Goal: Task Accomplishment & Management: Use online tool/utility

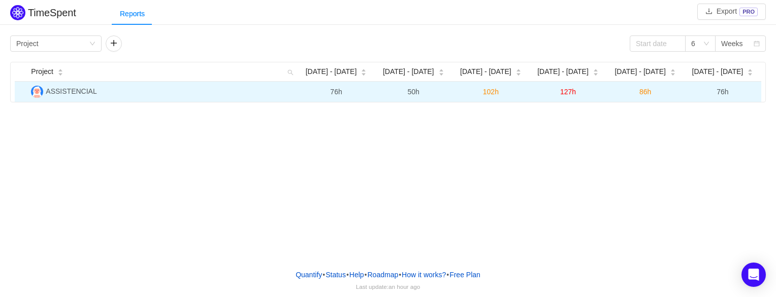
click at [487, 91] on span "102h" at bounding box center [491, 92] width 16 height 8
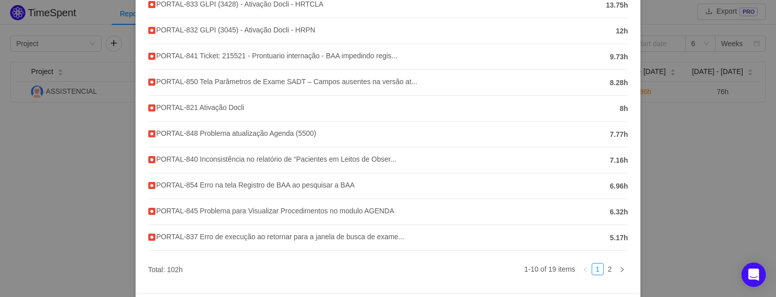
scroll to position [164, 0]
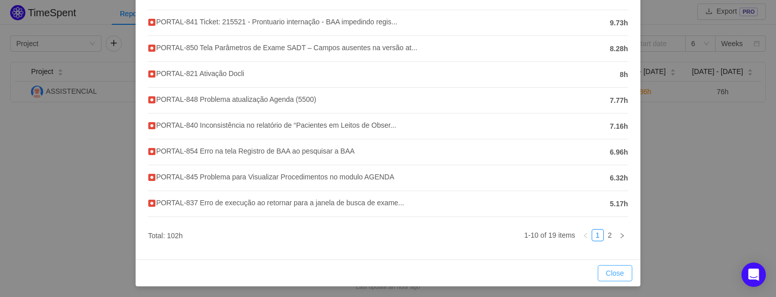
click at [608, 273] on button "Close" at bounding box center [614, 273] width 35 height 16
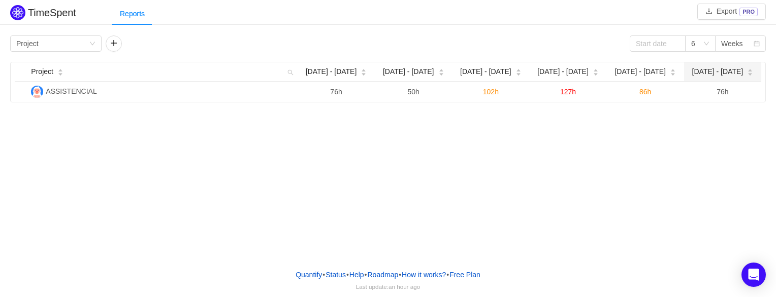
click at [747, 73] on icon "icon: caret-down" at bounding box center [750, 75] width 6 height 6
click at [725, 73] on span "[DATE] - [DATE]" at bounding box center [717, 71] width 51 height 11
click at [724, 74] on span "[DATE] - [DATE]" at bounding box center [717, 71] width 51 height 11
click at [641, 72] on span "[DATE] - [DATE]" at bounding box center [639, 71] width 51 height 11
click at [568, 72] on span "[DATE] - [DATE]" at bounding box center [562, 71] width 51 height 11
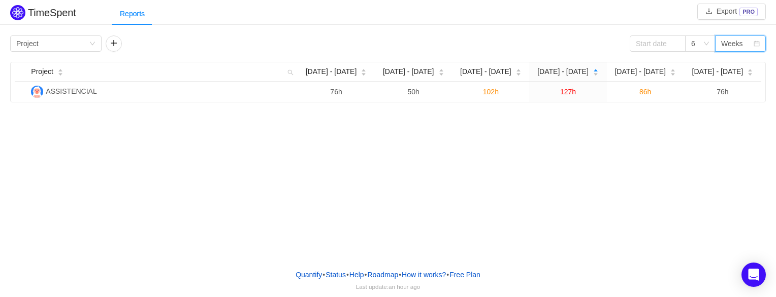
click at [730, 42] on div "Weeks" at bounding box center [732, 43] width 22 height 15
click at [646, 138] on div "TimeSpent Export PRO Reports Group by Project 6 Weeks Project Aug 25 - 31 Sep 1…" at bounding box center [388, 130] width 776 height 261
click at [703, 46] on icon "icon: down" at bounding box center [706, 44] width 6 height 6
click at [199, 165] on div "TimeSpent Export PRO Reports Group by Project 6 Weeks Project Aug 25 - 31 Sep 1…" at bounding box center [388, 130] width 776 height 261
drag, startPoint x: 52, startPoint y: 13, endPoint x: 78, endPoint y: 14, distance: 25.9
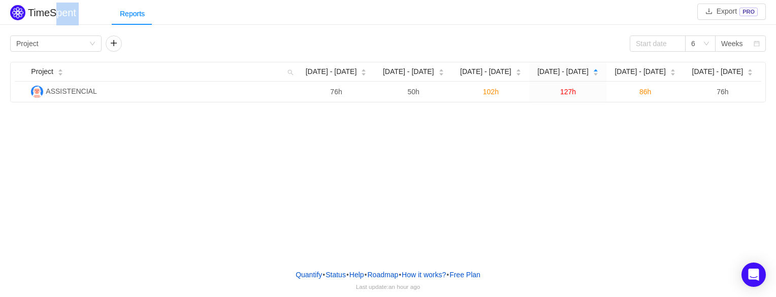
click at [78, 14] on div "TimeSpent Export PRO Reports" at bounding box center [388, 14] width 776 height 22
click at [179, 12] on div "Reports" at bounding box center [444, 14] width 664 height 23
click at [124, 13] on div "Reports" at bounding box center [132, 14] width 41 height 23
click at [115, 42] on button "button" at bounding box center [114, 44] width 16 height 16
click at [206, 44] on button "button" at bounding box center [204, 44] width 16 height 16
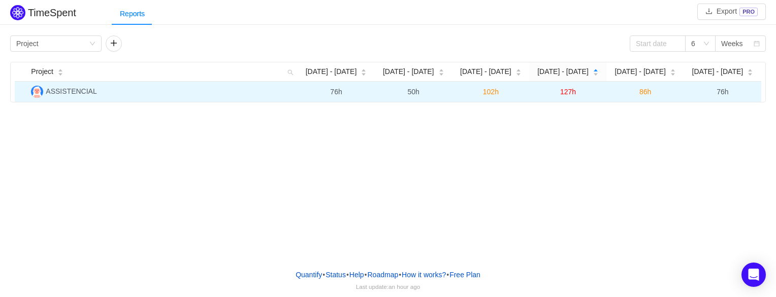
click at [175, 91] on td "ASSISTENCIAL" at bounding box center [162, 92] width 271 height 20
click at [77, 93] on span "ASSISTENCIAL" at bounding box center [71, 91] width 51 height 8
